Goal: Task Accomplishment & Management: Complete application form

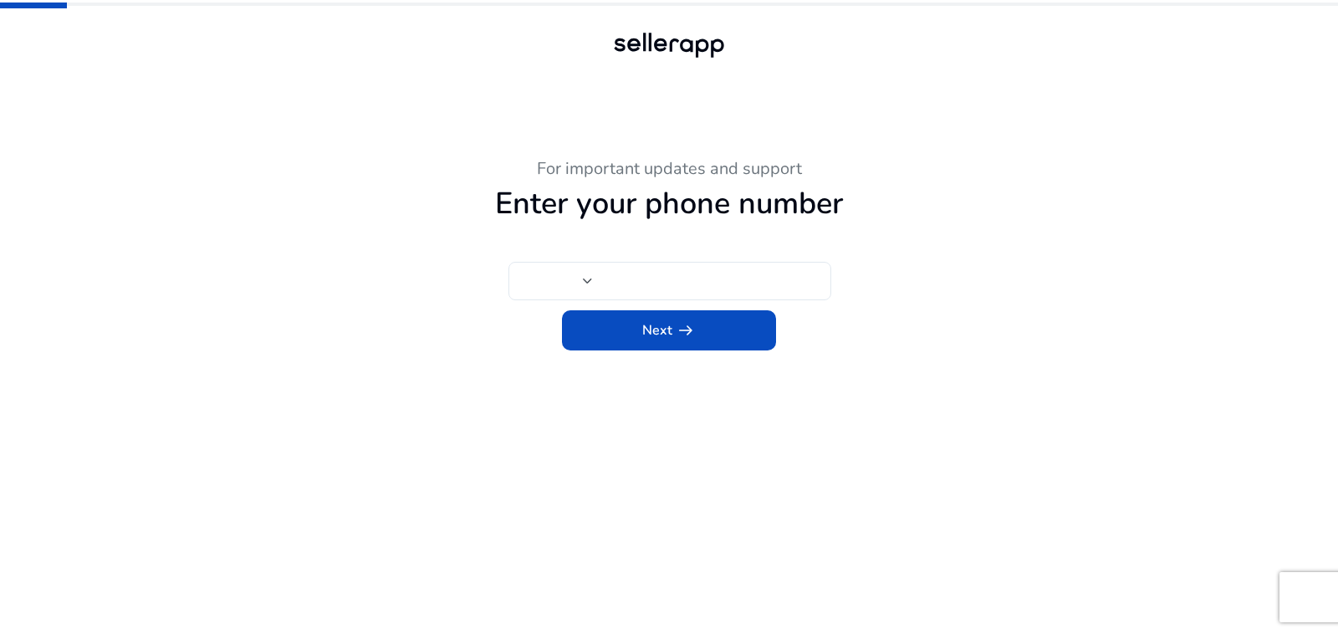
type input "***"
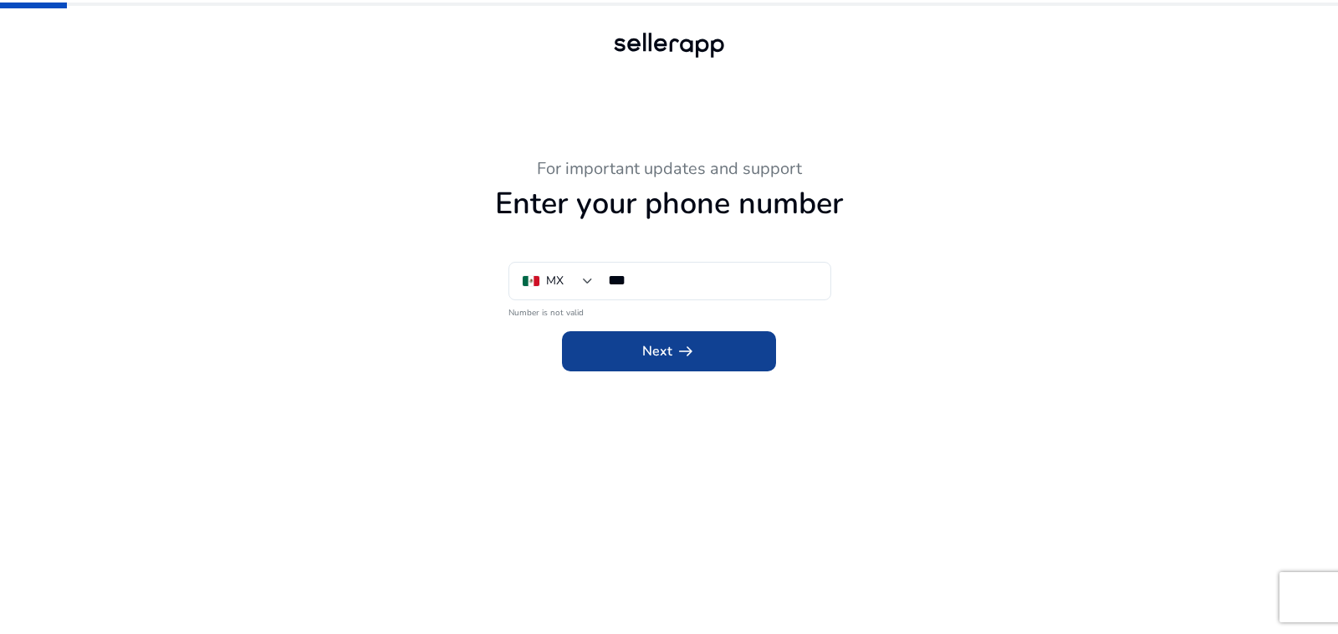
click at [672, 350] on app-icon "arrow_right_alt" at bounding box center [683, 351] width 23 height 20
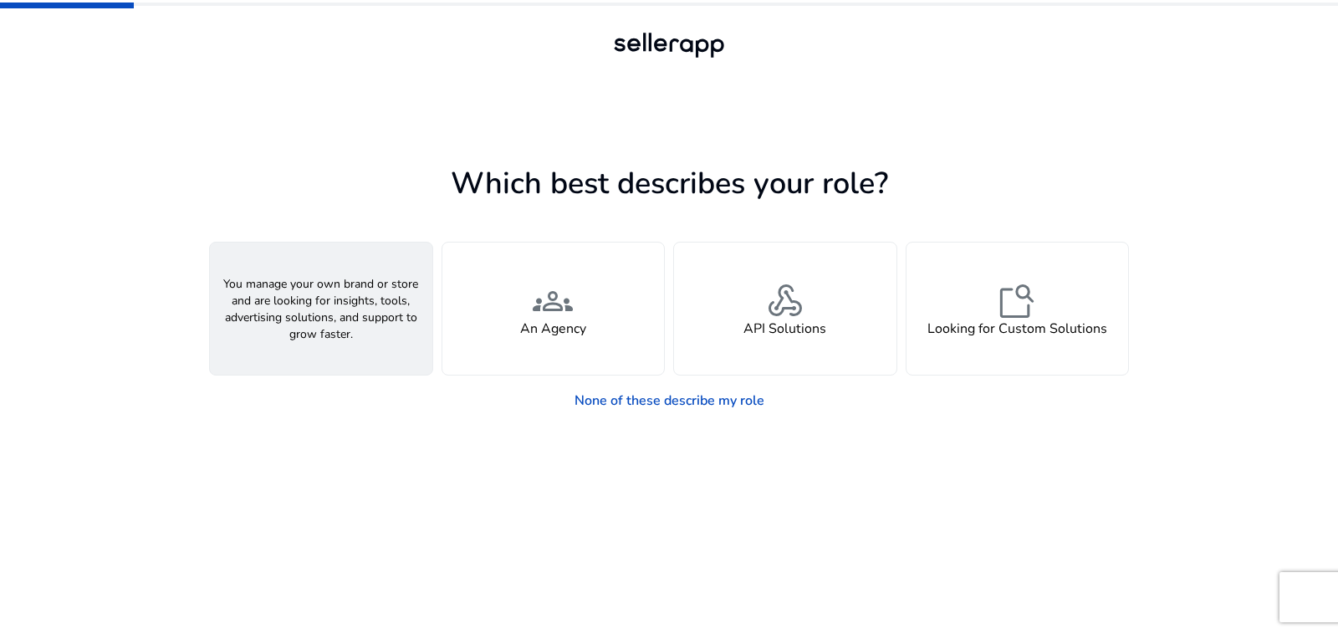
click at [329, 332] on h4 "A Seller" at bounding box center [321, 329] width 50 height 16
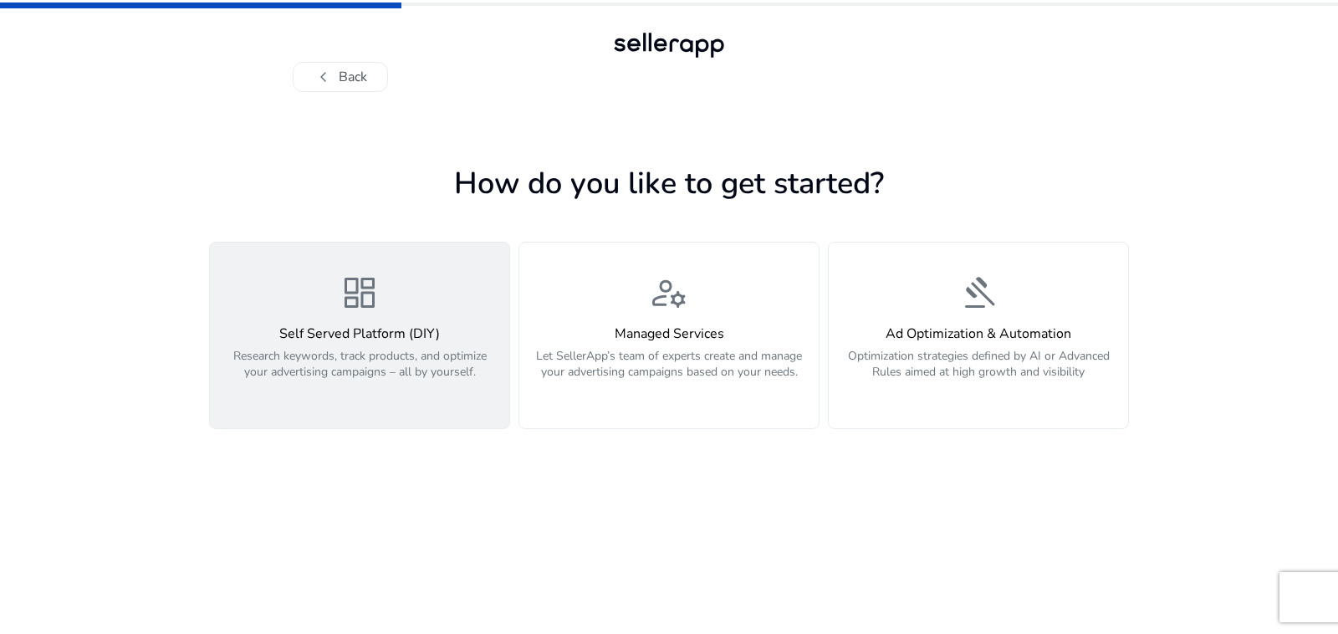
click at [335, 301] on div "dashboard Self Served Platform (DIY) Research keywords, track products, and opt…" at bounding box center [359, 335] width 279 height 125
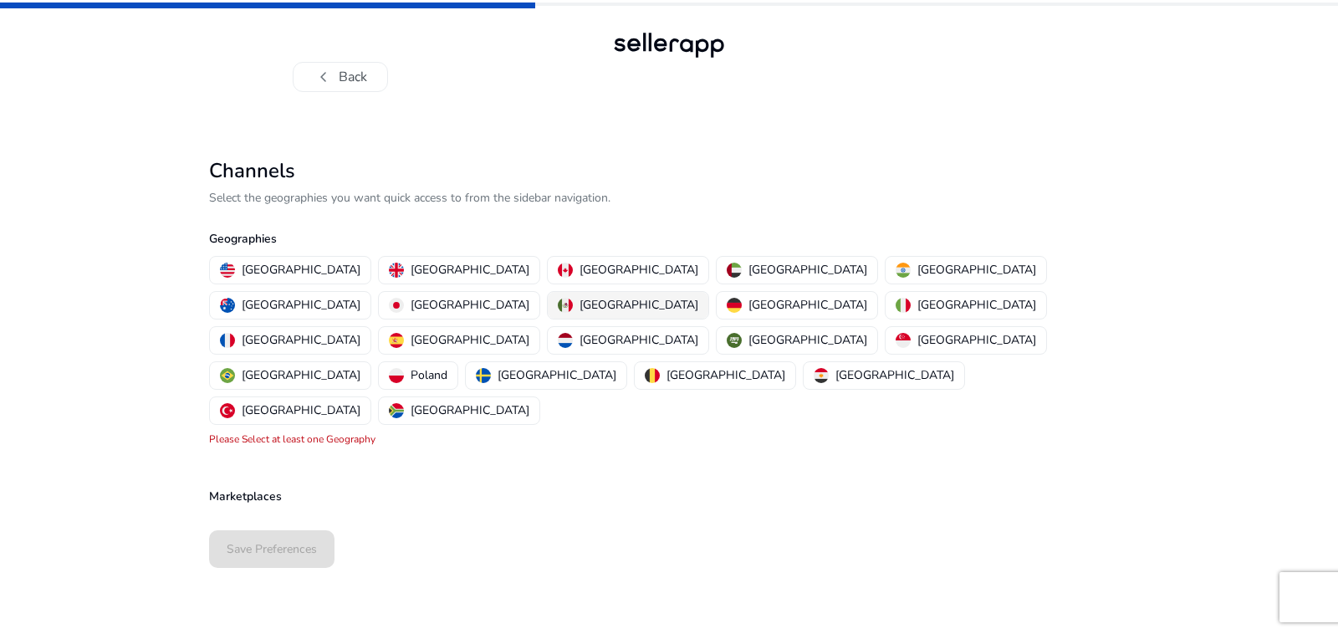
click at [698, 296] on p "[GEOGRAPHIC_DATA]" at bounding box center [639, 305] width 119 height 18
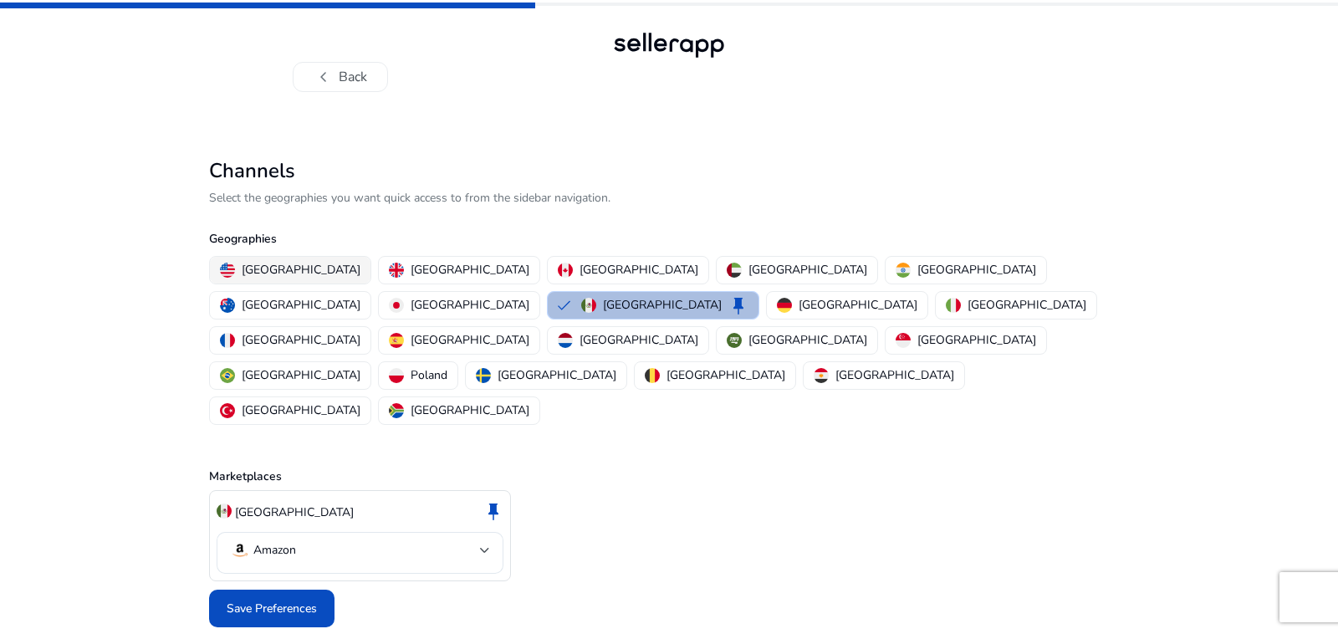
click at [293, 273] on p "[GEOGRAPHIC_DATA]" at bounding box center [301, 270] width 119 height 18
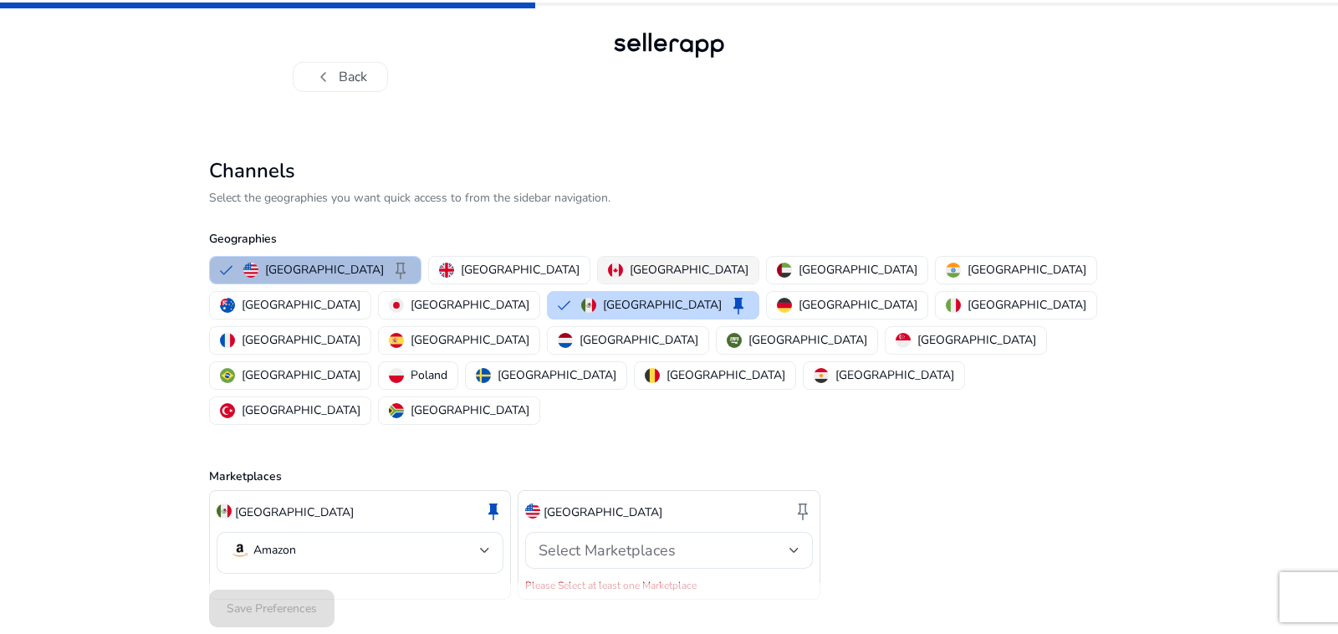
click at [608, 268] on div "[GEOGRAPHIC_DATA]" at bounding box center [678, 270] width 140 height 18
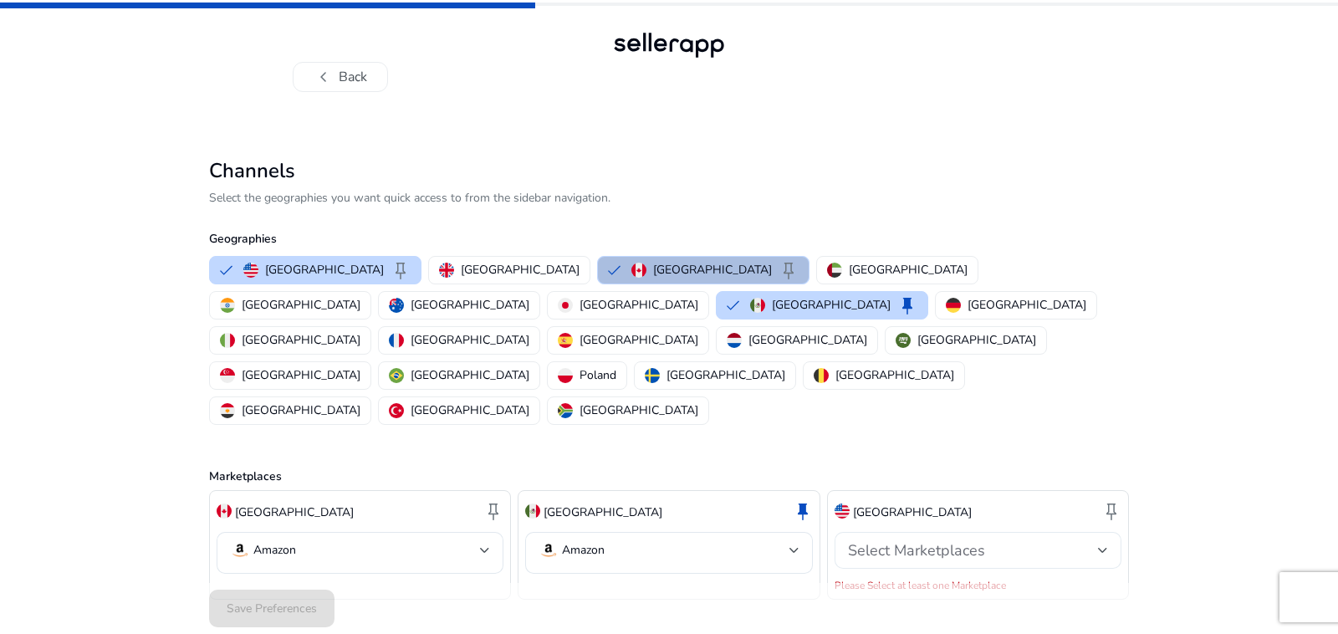
click at [1102, 532] on div "Select Marketplaces" at bounding box center [978, 550] width 260 height 37
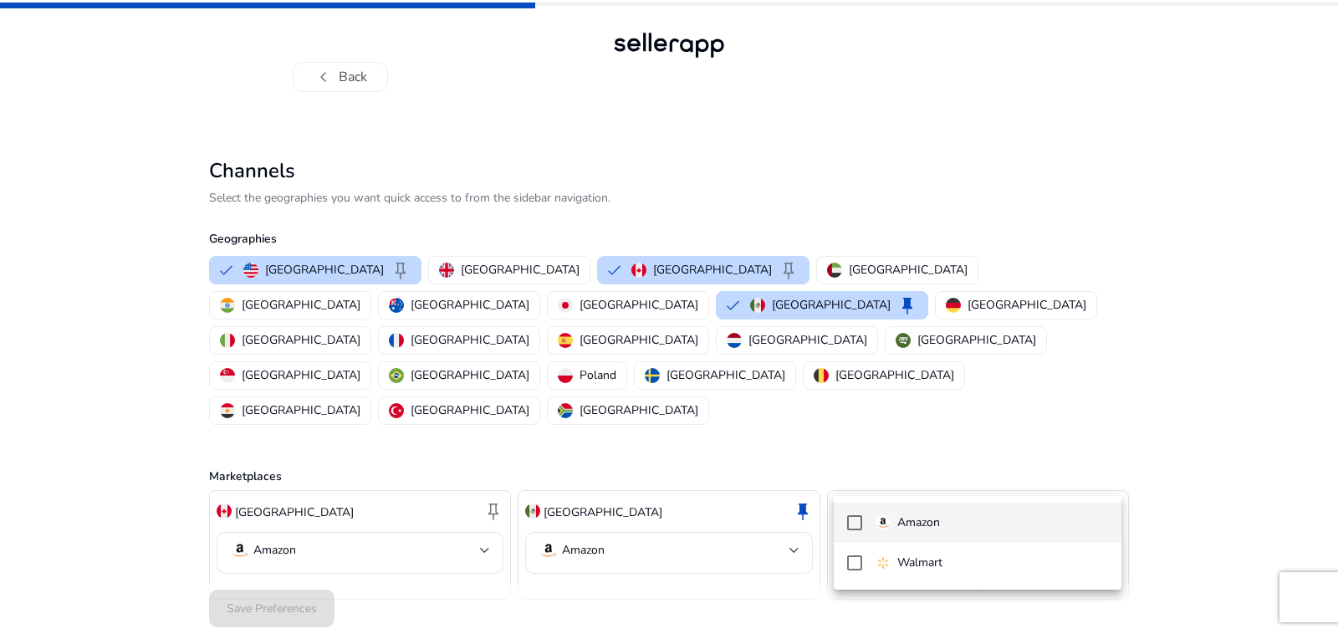
click at [855, 519] on mat-pseudo-checkbox at bounding box center [854, 522] width 15 height 15
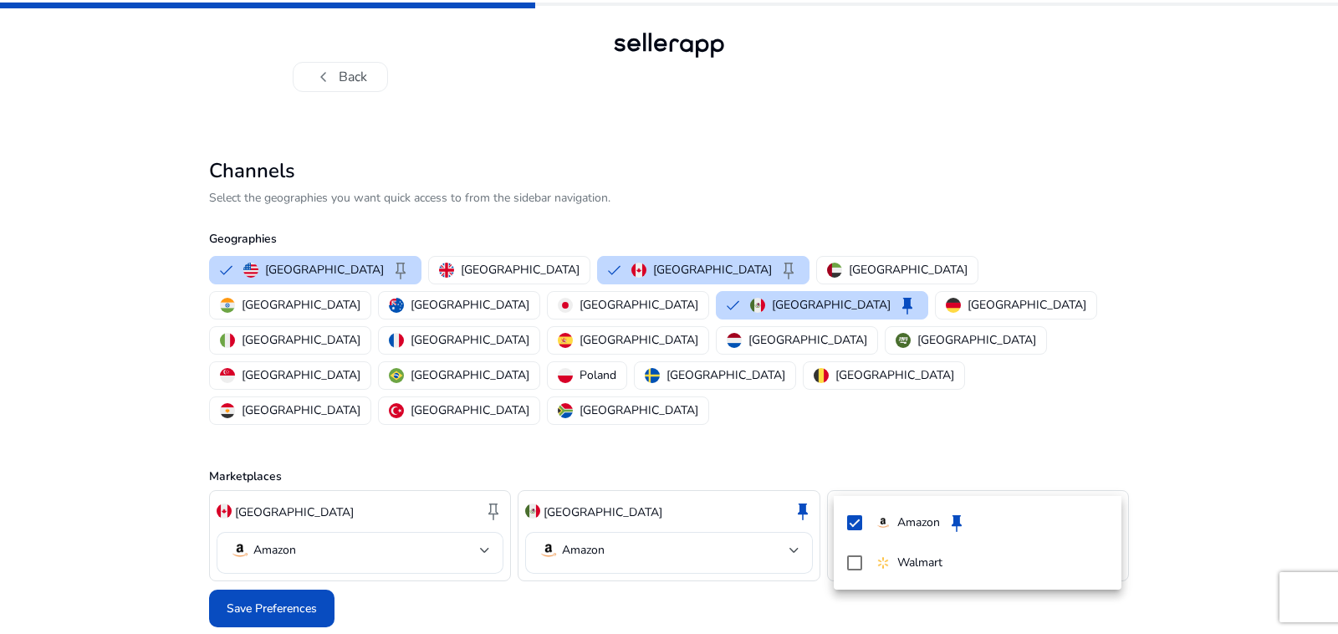
click at [1217, 358] on div at bounding box center [669, 317] width 1338 height 634
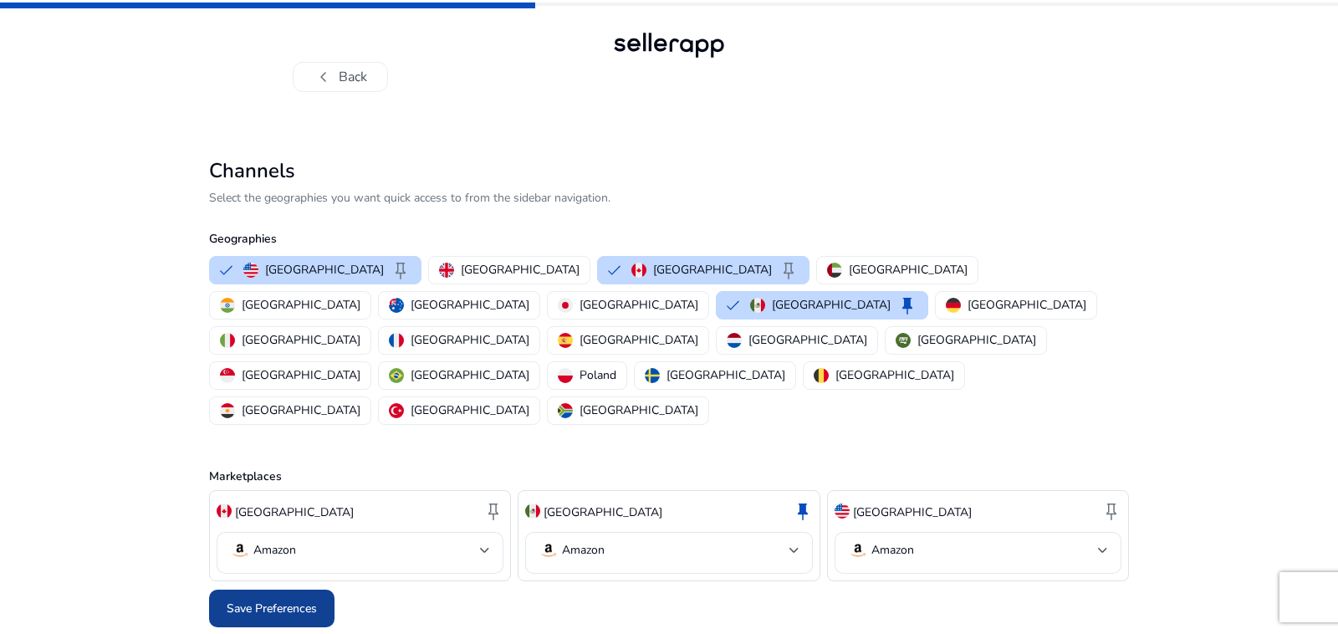
click at [296, 589] on span at bounding box center [271, 609] width 125 height 40
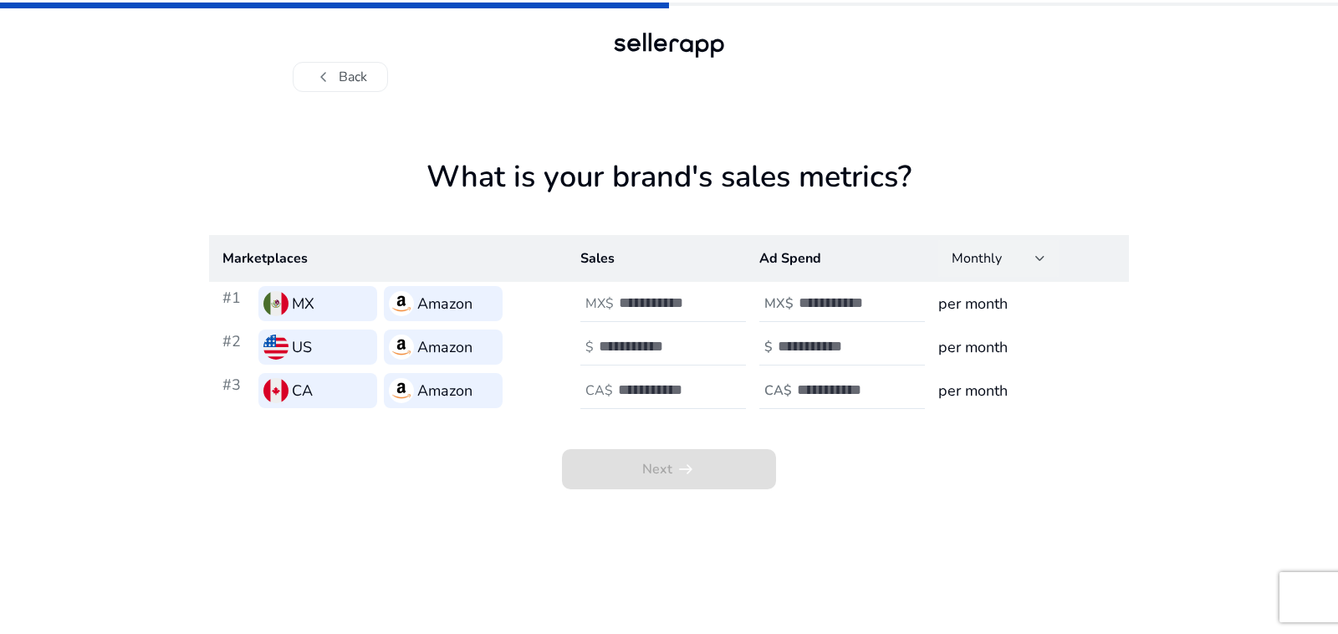
click at [1041, 263] on div at bounding box center [1040, 258] width 10 height 20
click at [1137, 325] on div at bounding box center [669, 317] width 1338 height 634
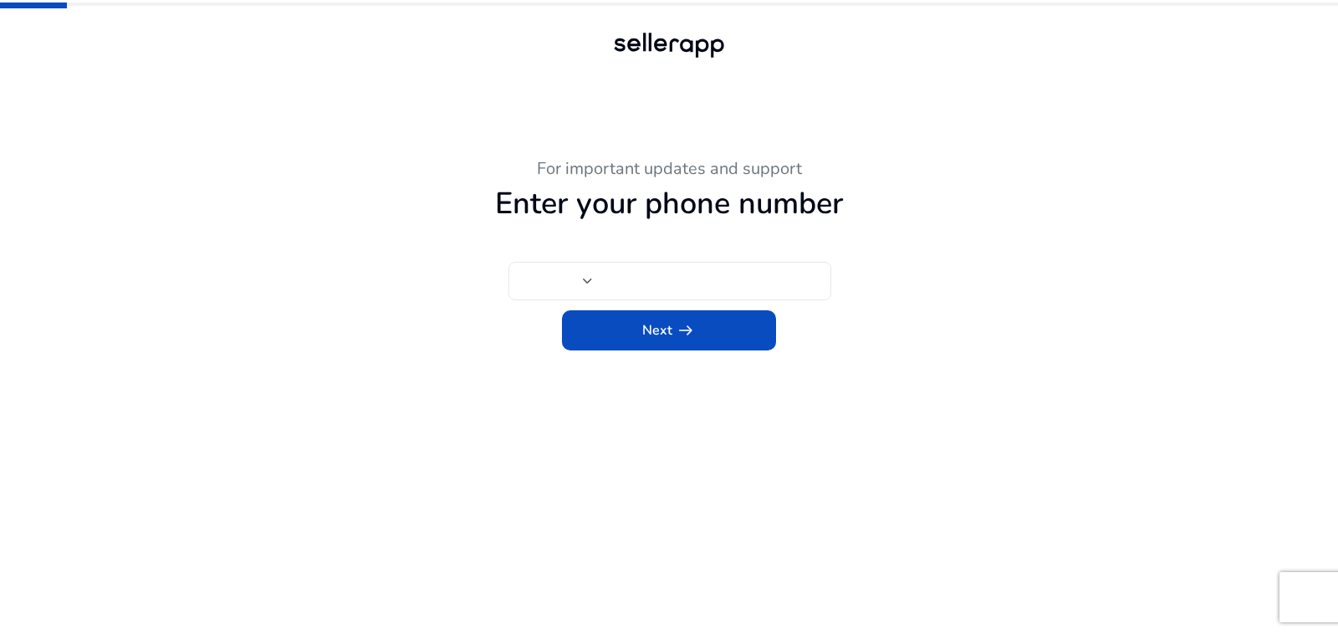
type input "***"
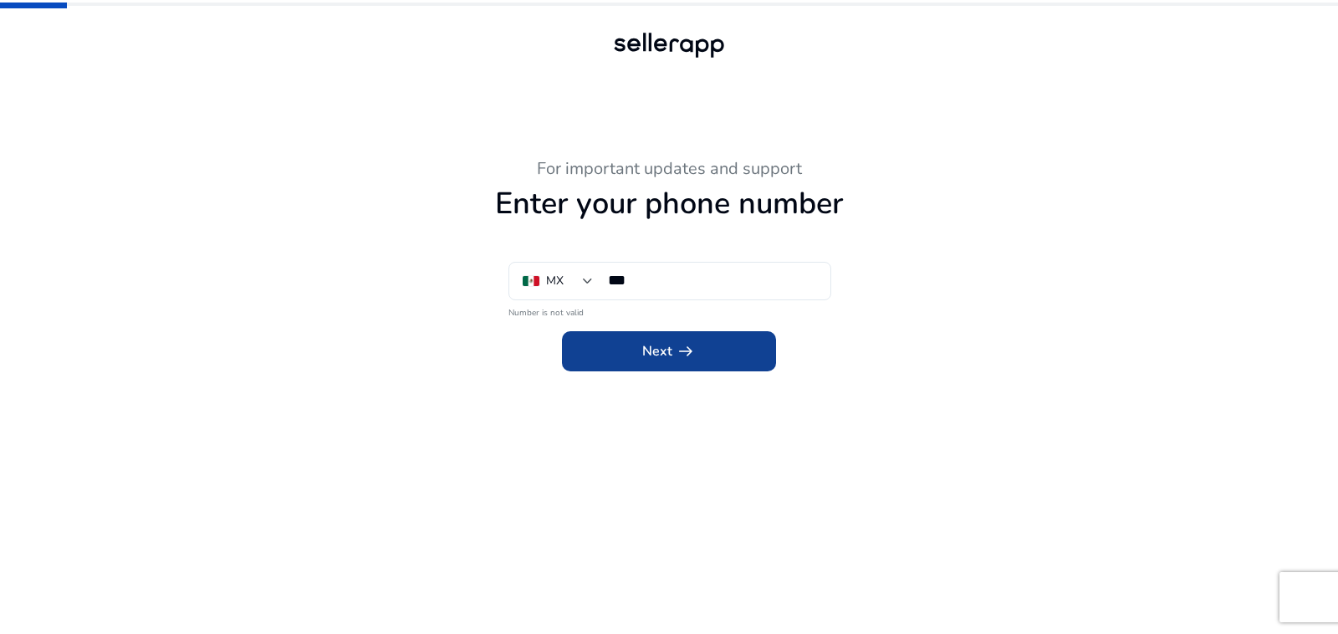
click at [662, 355] on span "Next arrow_right_alt" at bounding box center [669, 351] width 54 height 20
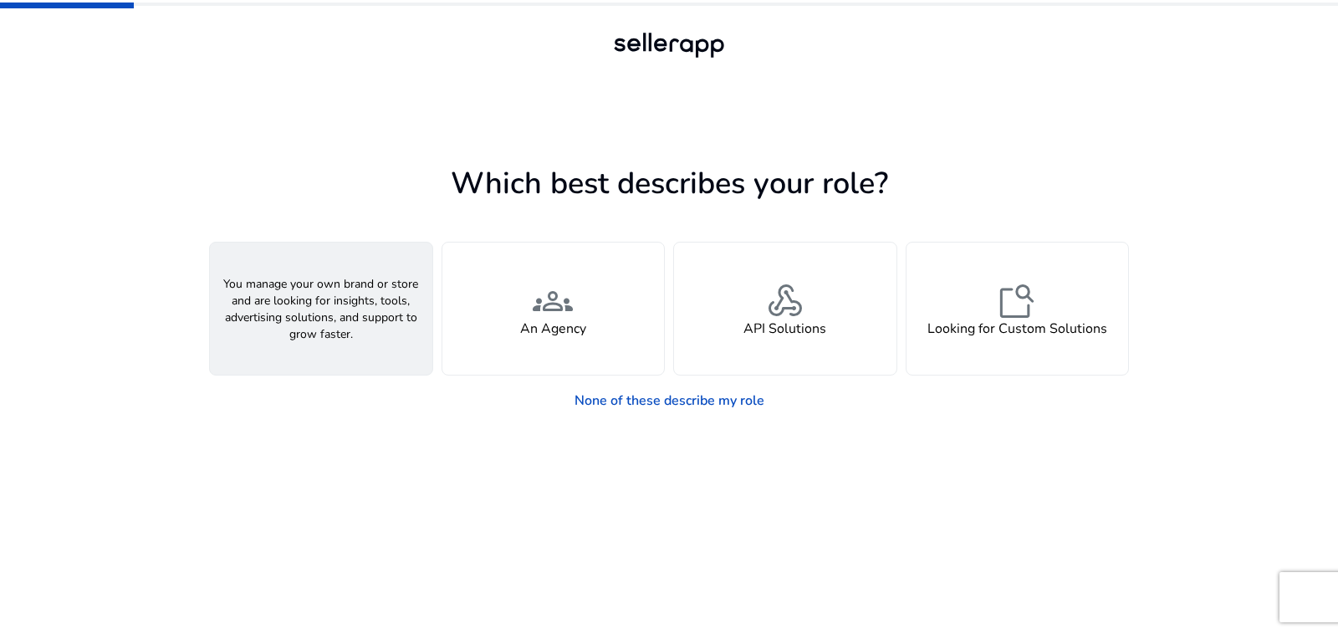
click at [329, 326] on h4 "A Seller" at bounding box center [321, 329] width 50 height 16
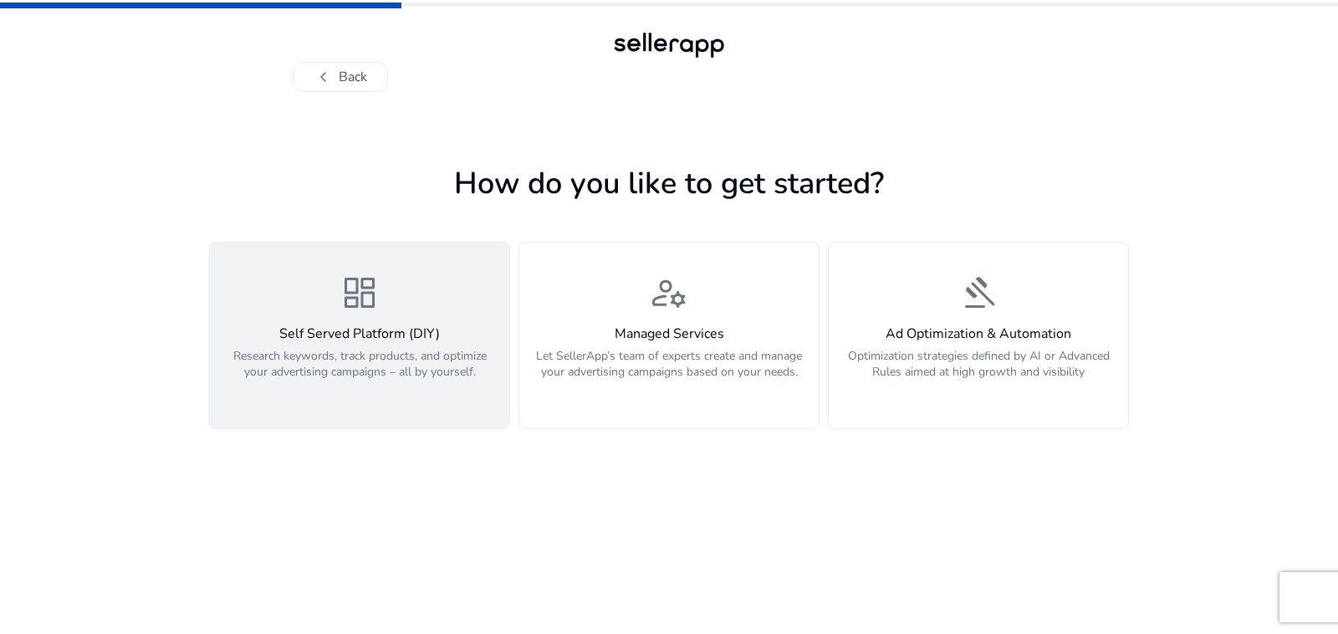
click at [378, 339] on h4 "Self Served Platform (DIY)" at bounding box center [359, 334] width 279 height 16
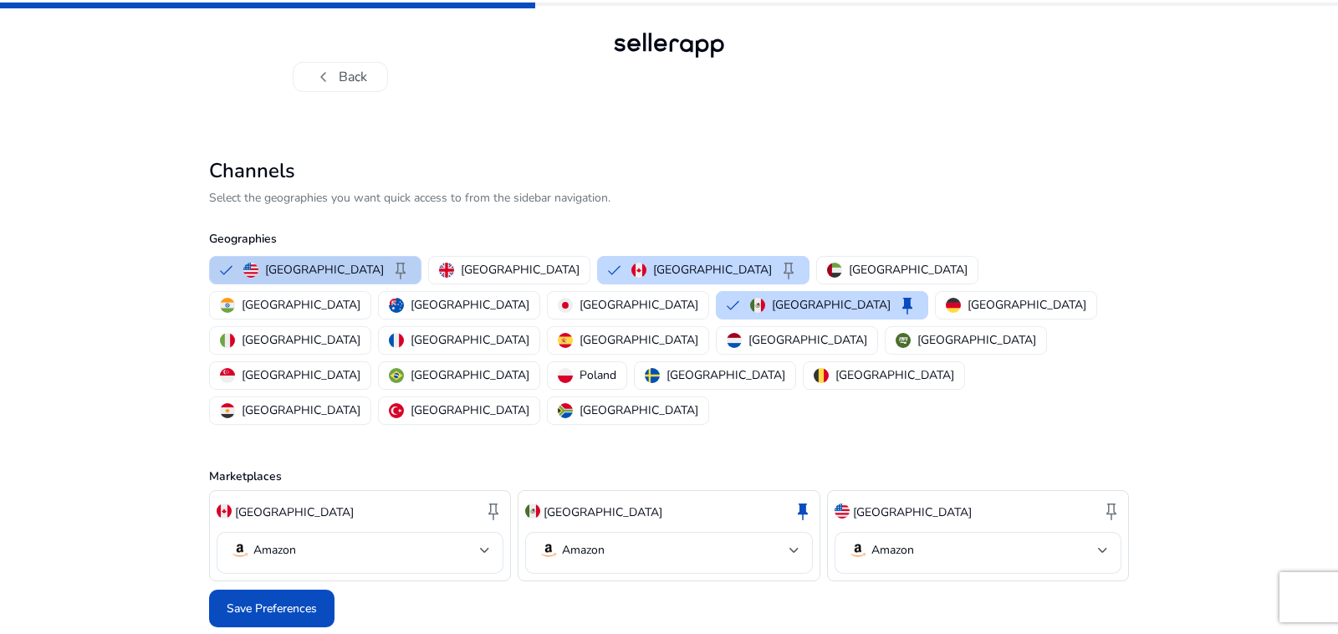
click at [227, 273] on button "United States keep" at bounding box center [315, 270] width 211 height 27
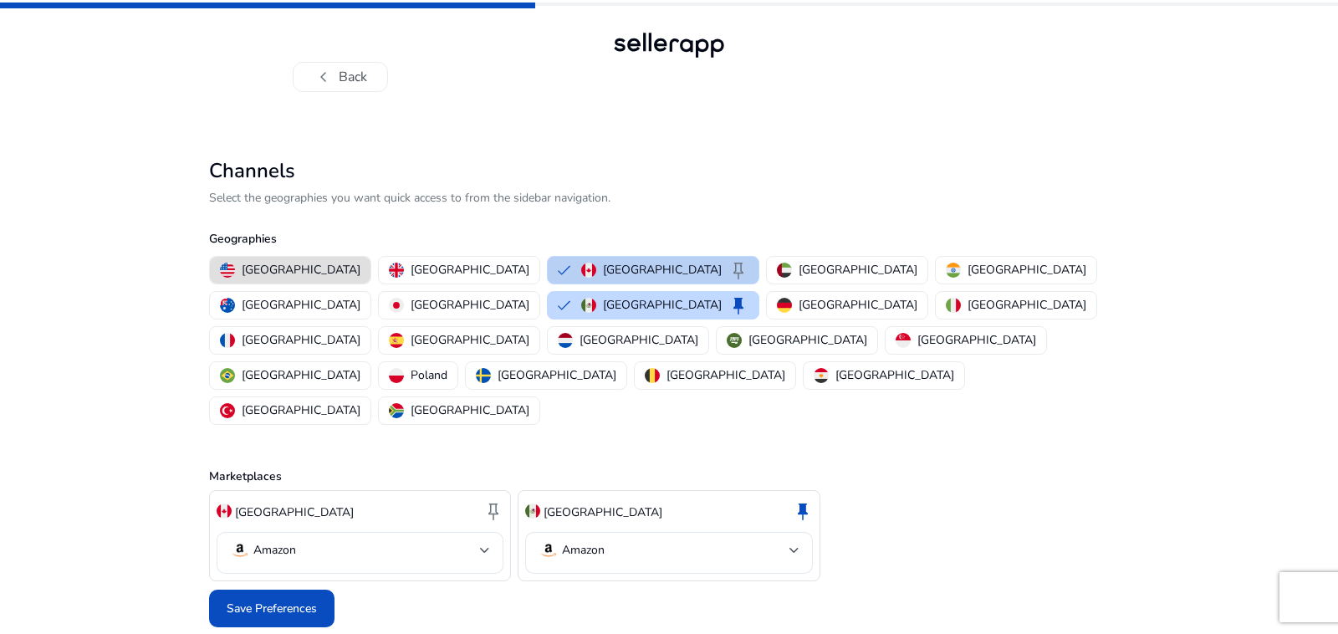
click at [548, 269] on button "Canada keep" at bounding box center [653, 270] width 211 height 27
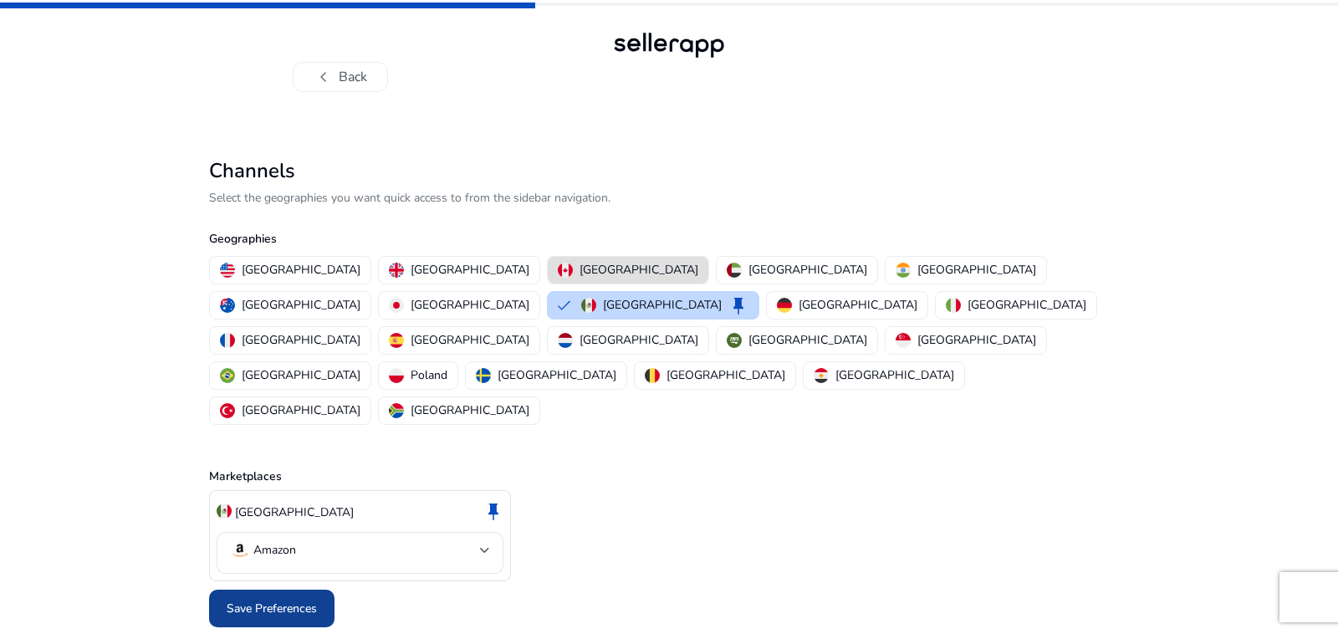
click at [301, 600] on span "Save Preferences" at bounding box center [272, 609] width 90 height 18
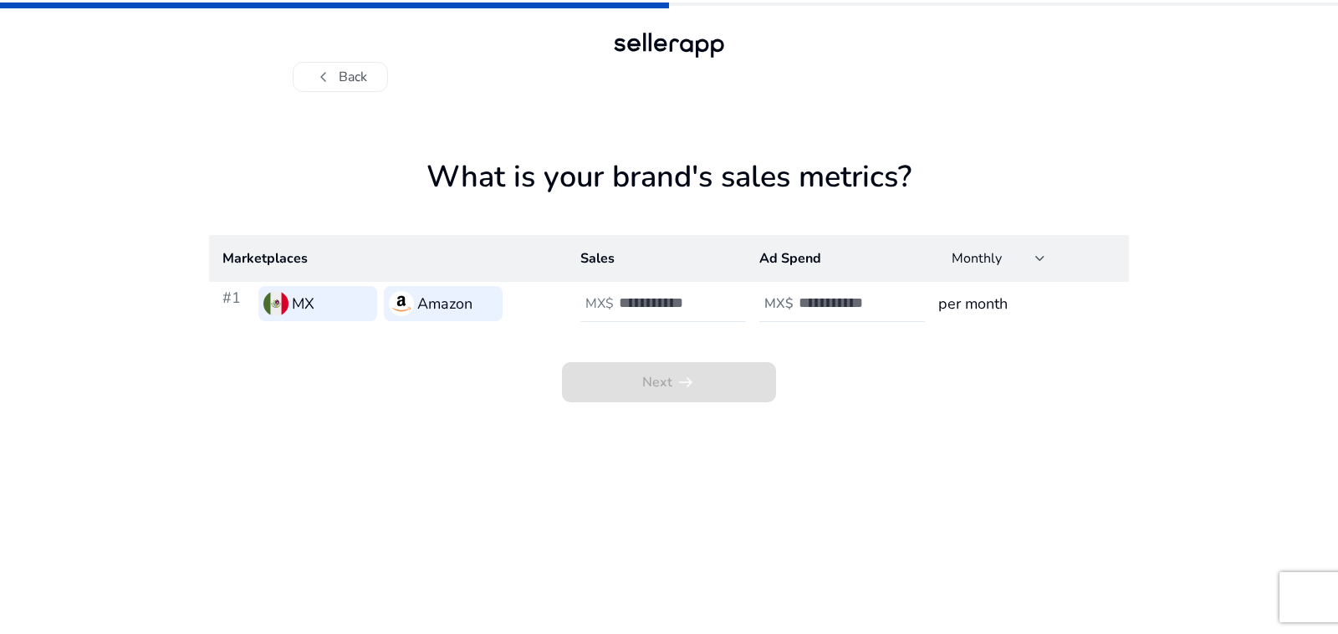
click at [620, 304] on input "number" at bounding box center [675, 303] width 113 height 18
type input "*****"
click at [822, 306] on input "number" at bounding box center [855, 303] width 113 height 18
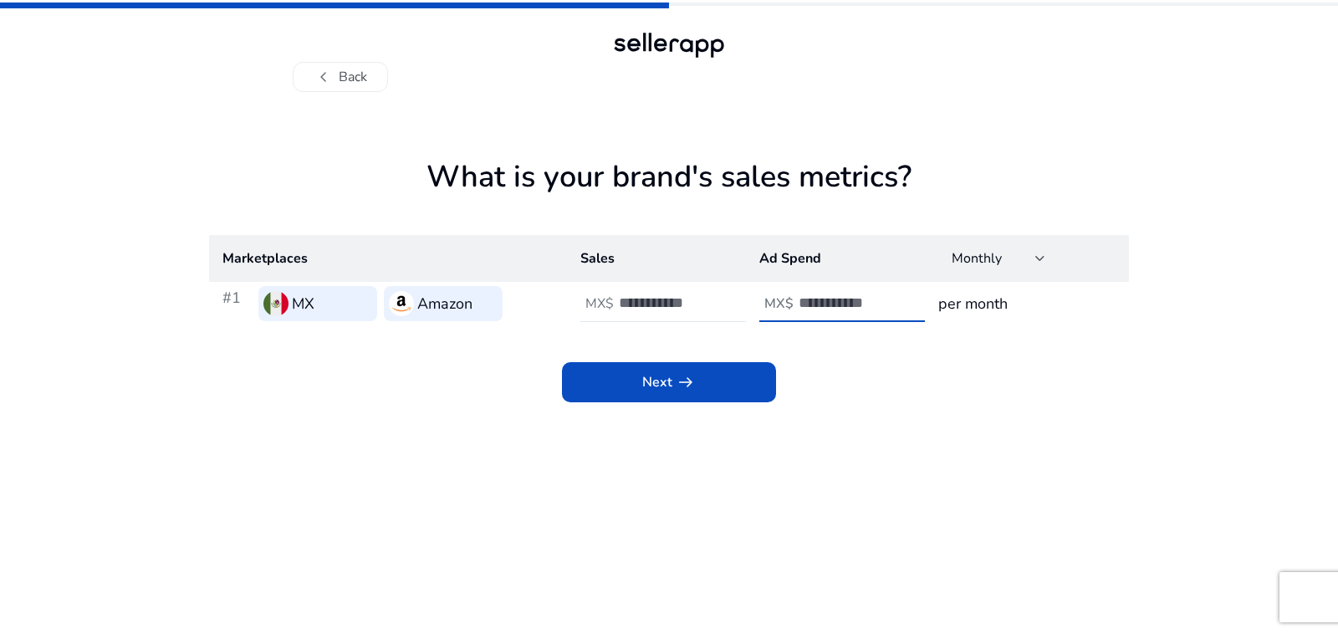
type input "****"
click at [1018, 466] on app-sales-metrics "What is your brand's sales metrics? Marketplaces Sales Ad Spend Monthly #1 MX A…" at bounding box center [669, 396] width 920 height 475
click at [911, 479] on app-sales-metrics "What is your brand's sales metrics? Marketplaces Sales Ad Spend Monthly #1 MX A…" at bounding box center [669, 396] width 920 height 475
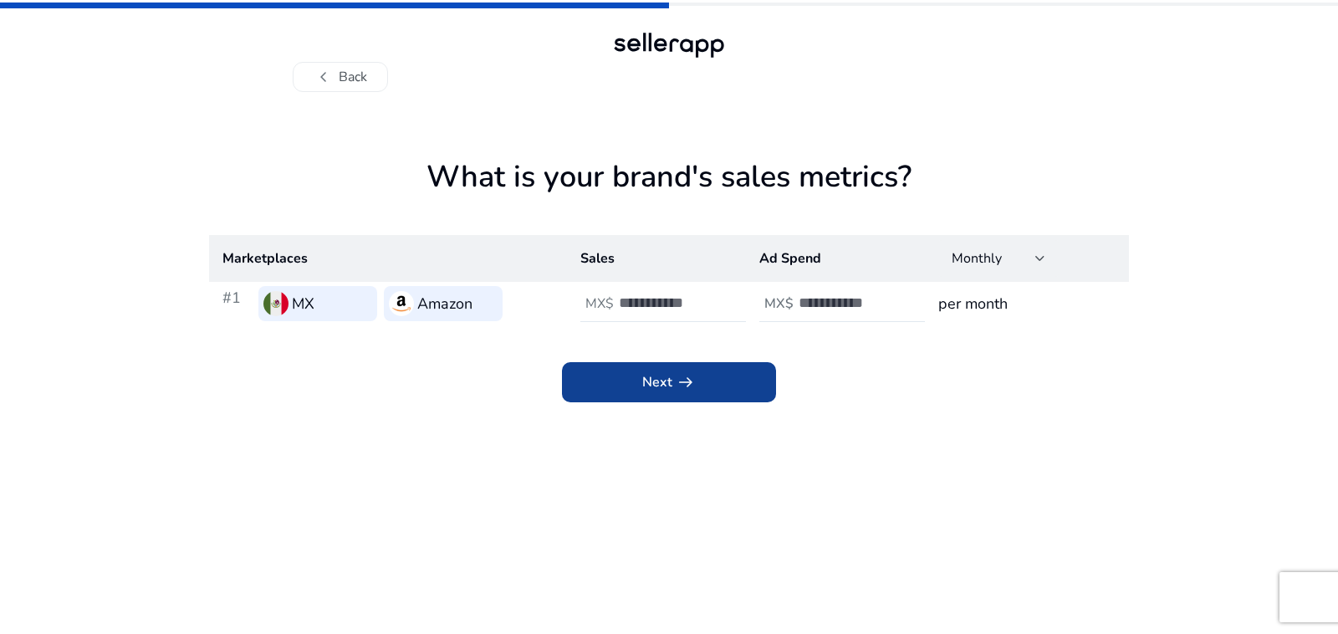
click at [688, 383] on span "arrow_right_alt" at bounding box center [686, 382] width 20 height 20
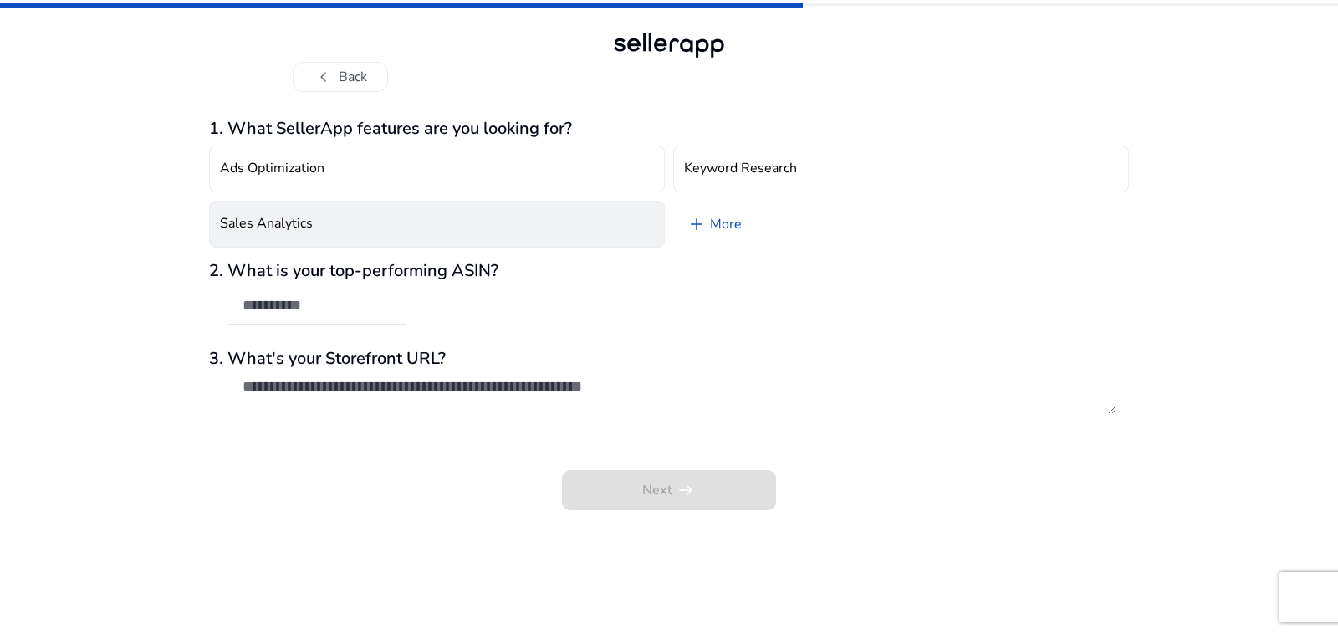
click at [378, 228] on button "Sales Analytics" at bounding box center [437, 224] width 456 height 47
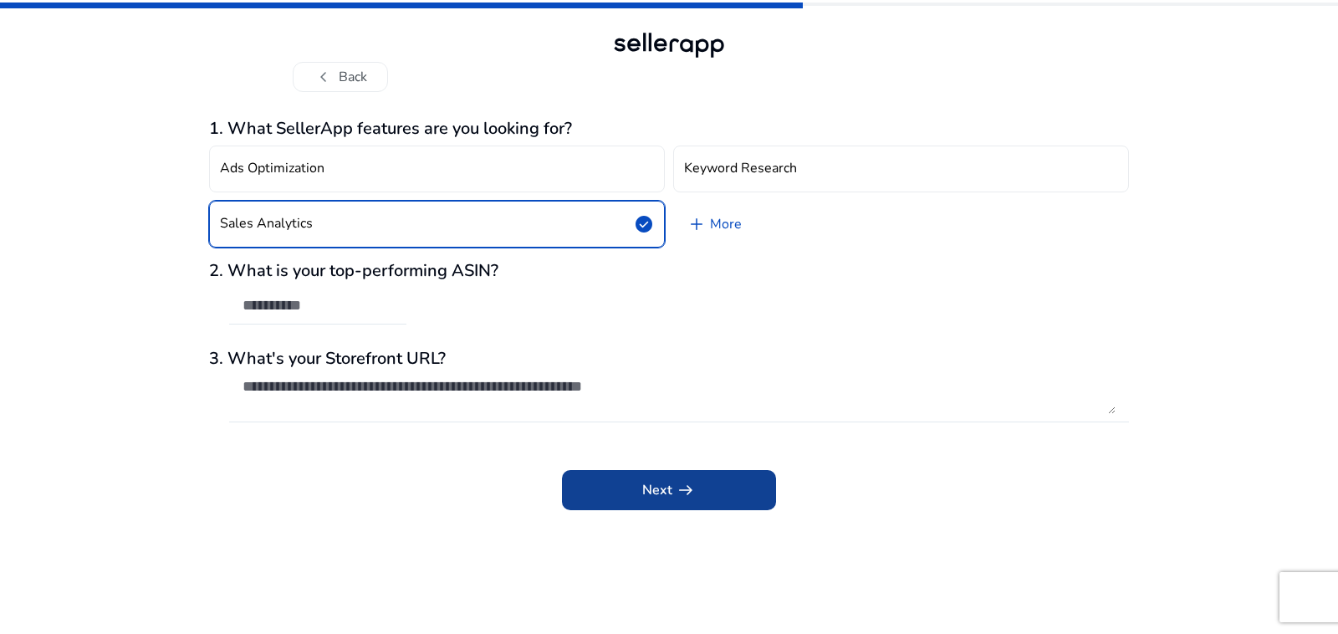
click at [672, 488] on app-icon "arrow_right_alt" at bounding box center [683, 490] width 23 height 20
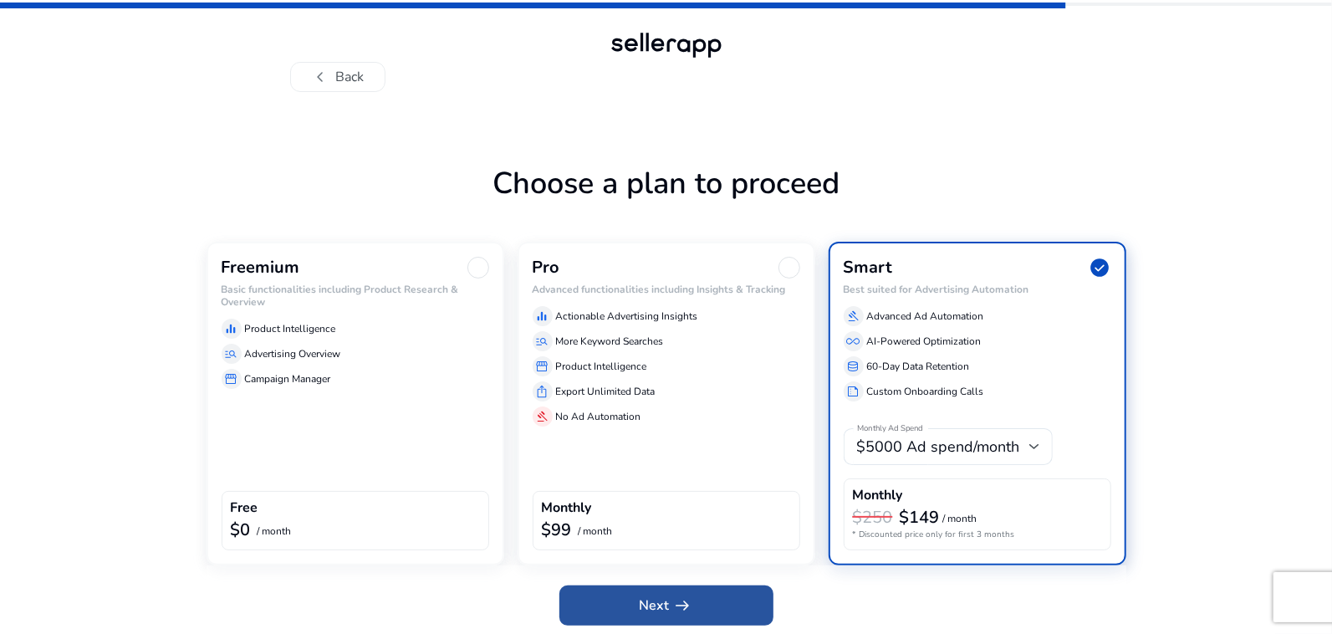
click at [685, 605] on span "arrow_right_alt" at bounding box center [683, 605] width 20 height 20
